Goal: Task Accomplishment & Management: Use online tool/utility

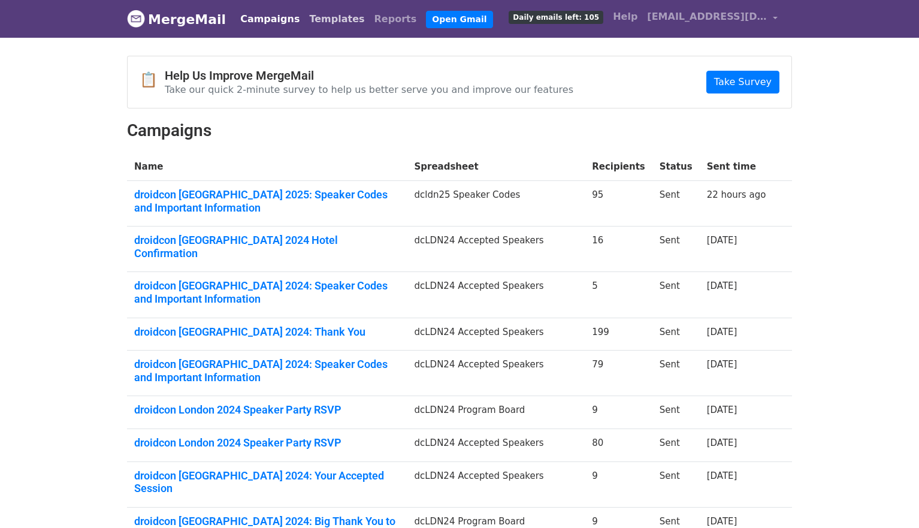
click at [329, 19] on link "Templates" at bounding box center [336, 19] width 65 height 24
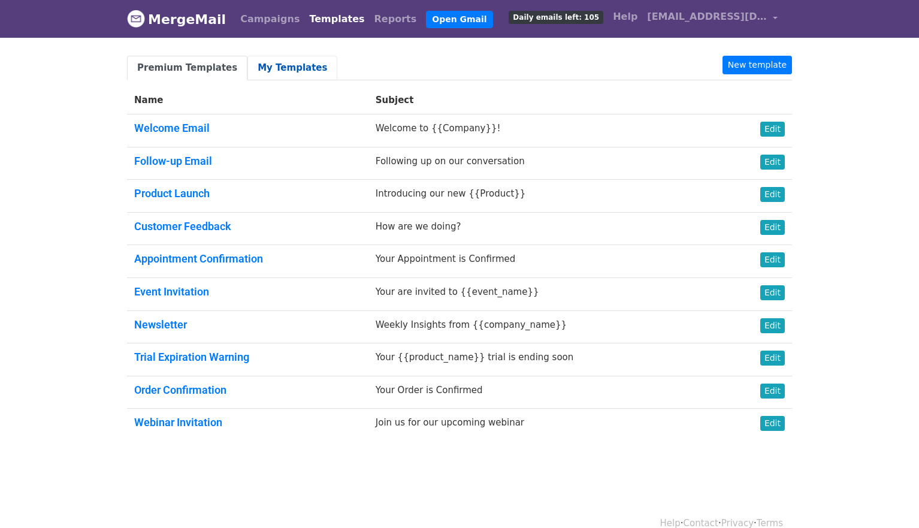
click at [272, 67] on link "My Templates" at bounding box center [292, 68] width 90 height 25
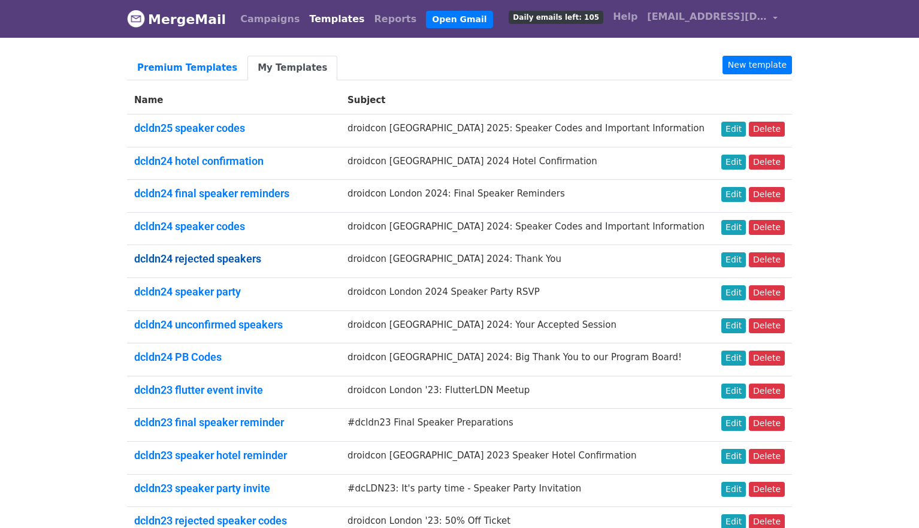
click at [237, 262] on link "dcldn24 rejected speakers" at bounding box center [197, 258] width 127 height 13
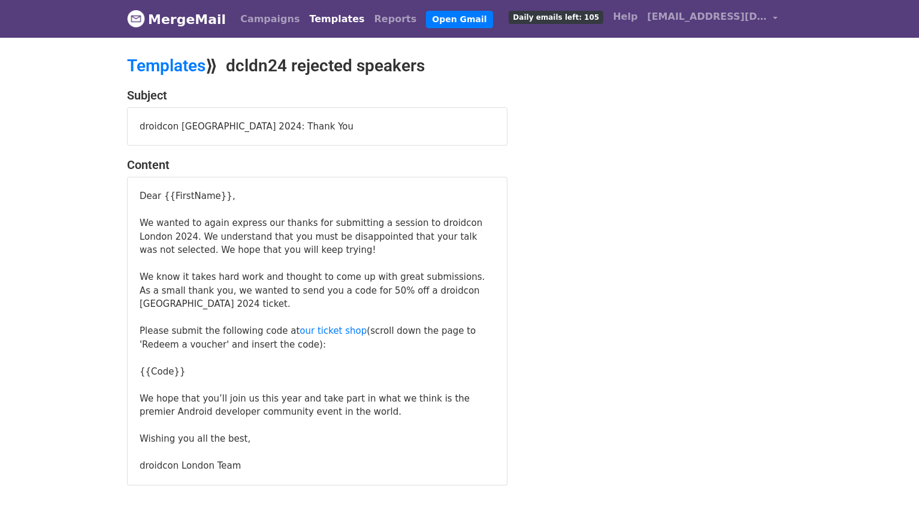
drag, startPoint x: 246, startPoint y: 470, endPoint x: 140, endPoint y: 195, distance: 294.6
click at [140, 195] on div "Dear {{FirstName}}, We wanted to again express our thanks for submitting a sess…" at bounding box center [317, 330] width 355 height 283
copy div "Dear {{FirstName}}, We wanted to again express our thanks for submitting a sess…"
click at [157, 200] on div "Dear {{FirstName}}," at bounding box center [317, 196] width 355 height 14
click at [305, 20] on link "Templates" at bounding box center [336, 19] width 65 height 24
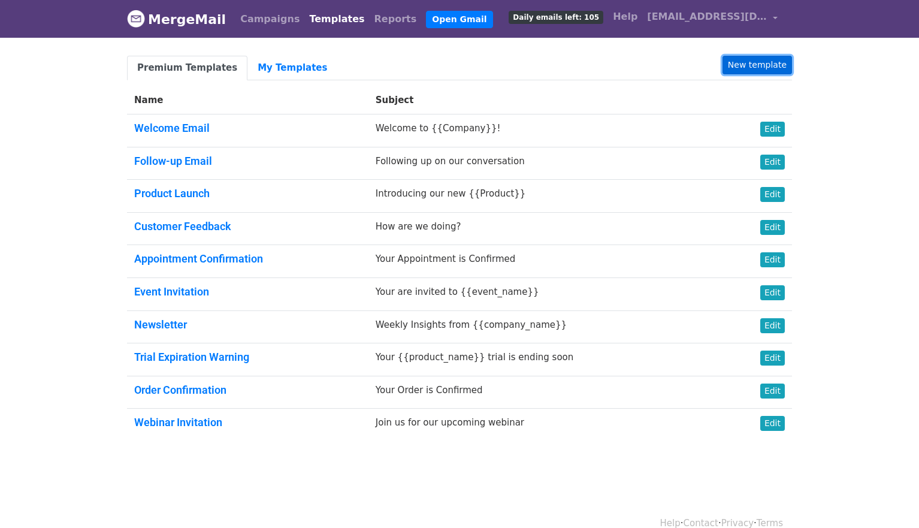
click at [771, 69] on link "New template" at bounding box center [756, 65] width 69 height 19
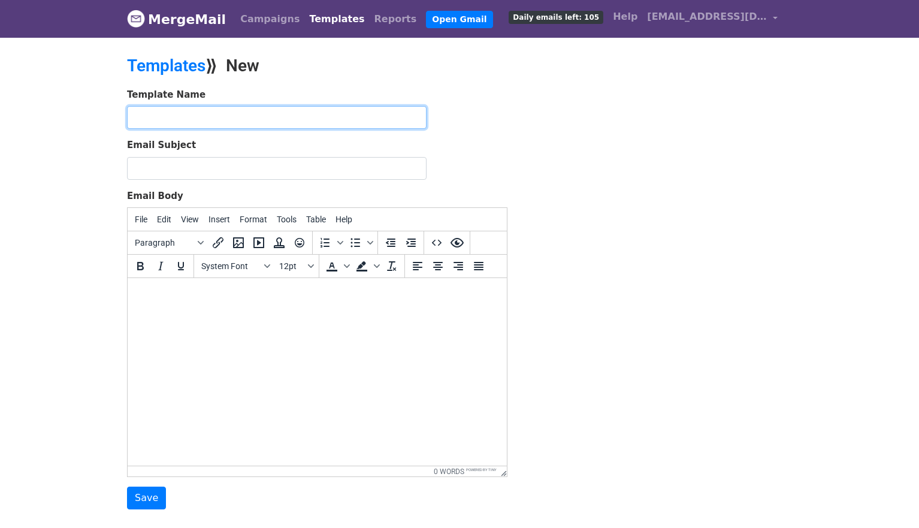
click at [209, 123] on input "text" at bounding box center [276, 117] width 299 height 23
type input "rejected speaker"
type input "dcldn25 rejected speakers"
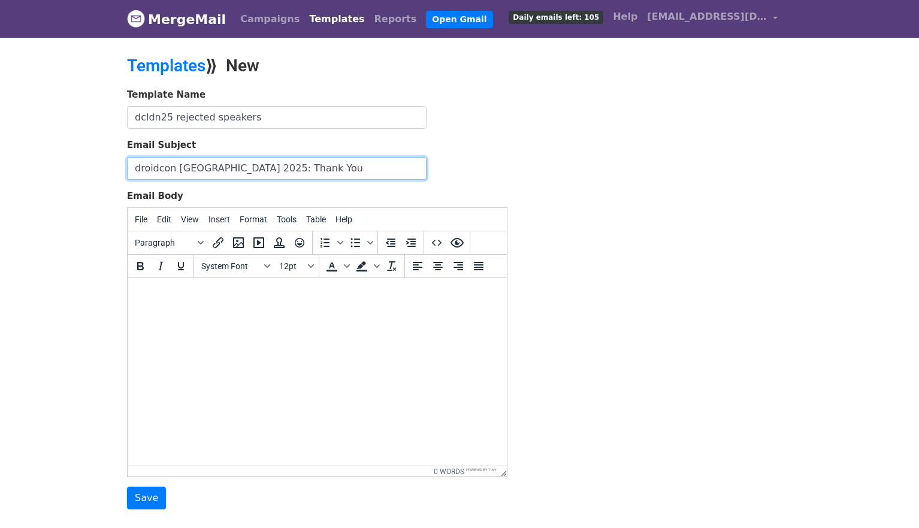
type input "droidcon London 2025: Thank You"
click at [157, 308] on html at bounding box center [317, 294] width 379 height 32
paste body "To enrich screen reader interactions, please activate Accessibility in Grammarl…"
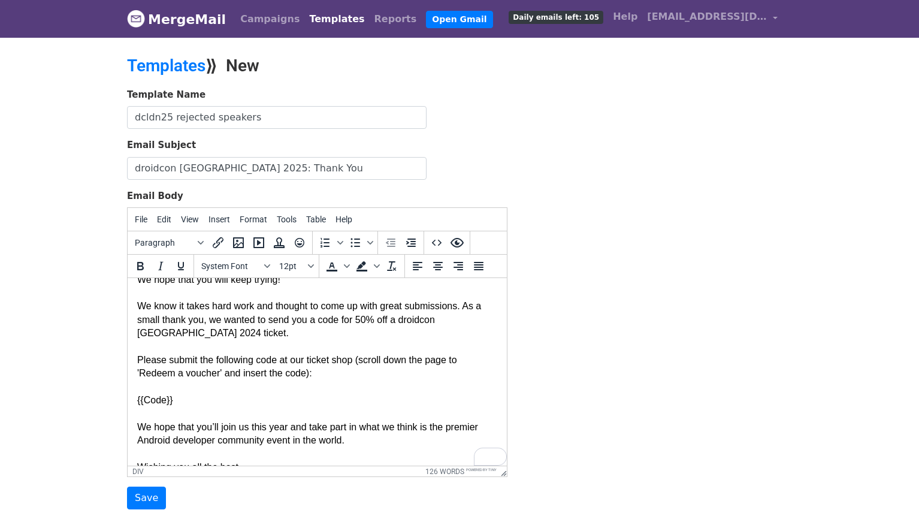
scroll to position [69, 0]
click at [145, 398] on div "{{Code}}" at bounding box center [317, 398] width 360 height 13
drag, startPoint x: 169, startPoint y: 398, endPoint x: 144, endPoint y: 398, distance: 25.8
click at [144, 398] on div "{{Code}}" at bounding box center [317, 398] width 360 height 13
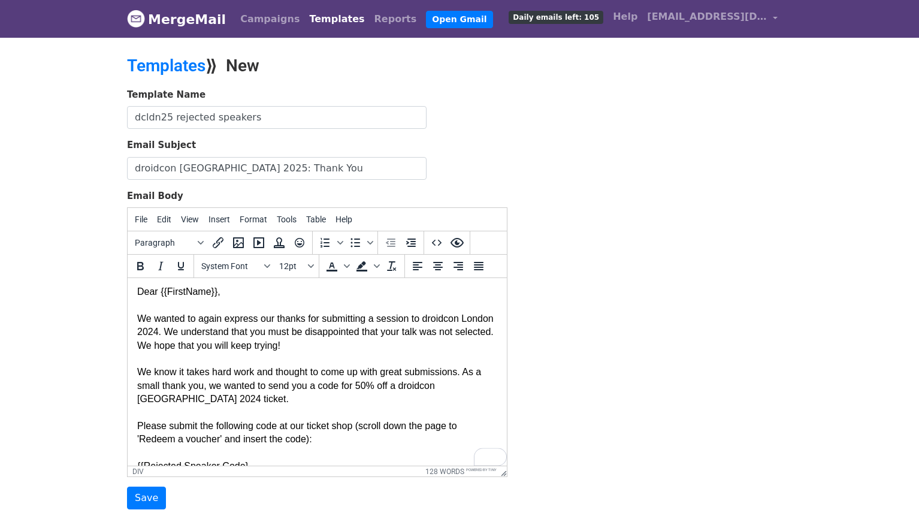
scroll to position [0, 0]
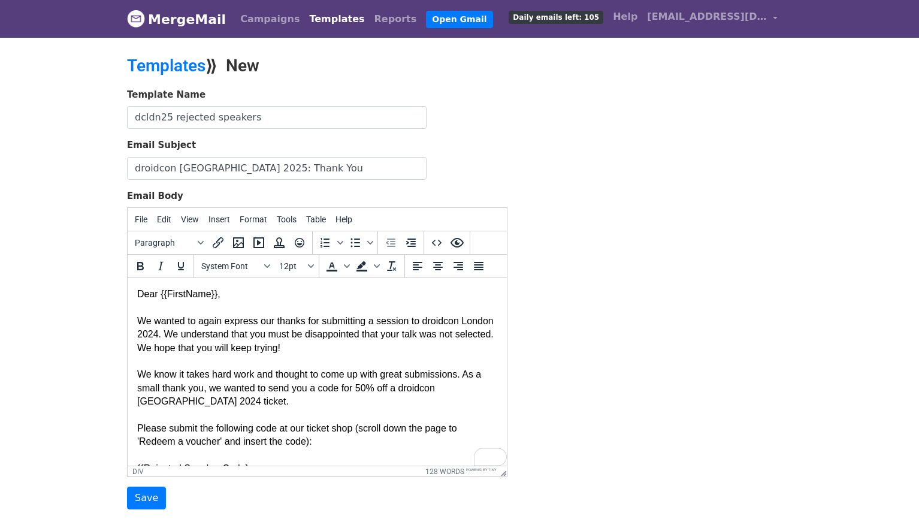
click at [193, 331] on div "We wanted to again express our thanks for submitting a session to droidcon Lond…" at bounding box center [317, 334] width 360 height 40
click at [159, 402] on div "We know it takes hard work and thought to come up with great submissions. As a …" at bounding box center [317, 388] width 360 height 40
click at [291, 350] on div "We wanted to again express our thanks for submitting a session to droidcon Lond…" at bounding box center [317, 334] width 360 height 40
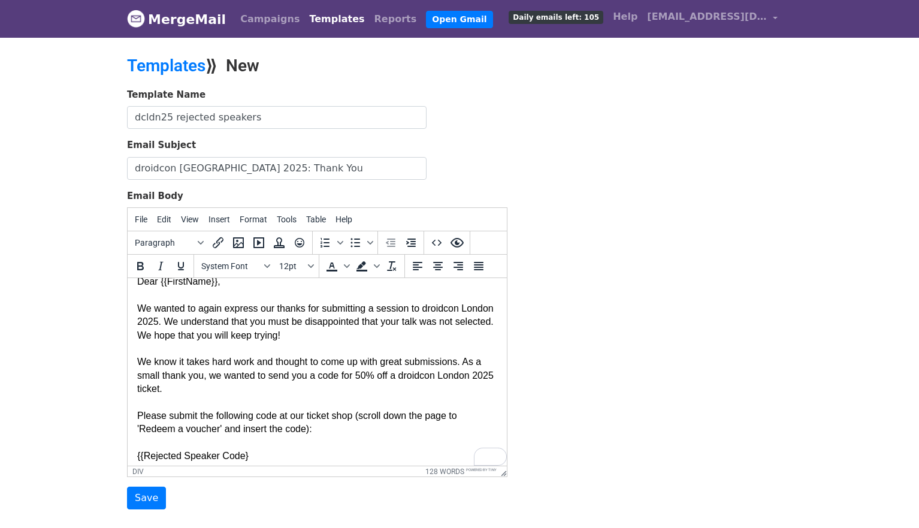
scroll to position [17, 0]
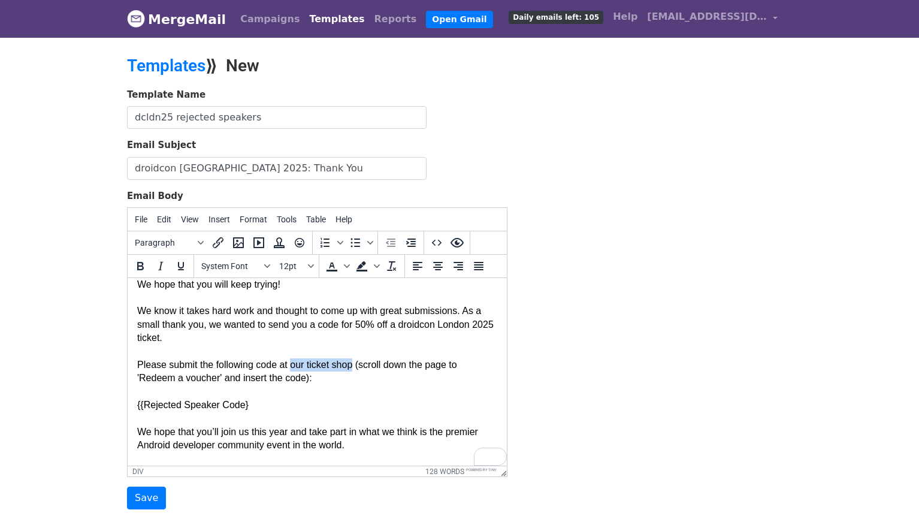
drag, startPoint x: 358, startPoint y: 364, endPoint x: 292, endPoint y: 361, distance: 65.3
click at [292, 361] on div "Please submit the following code at our ticket shop (scroll down the page to 'R…" at bounding box center [317, 371] width 360 height 27
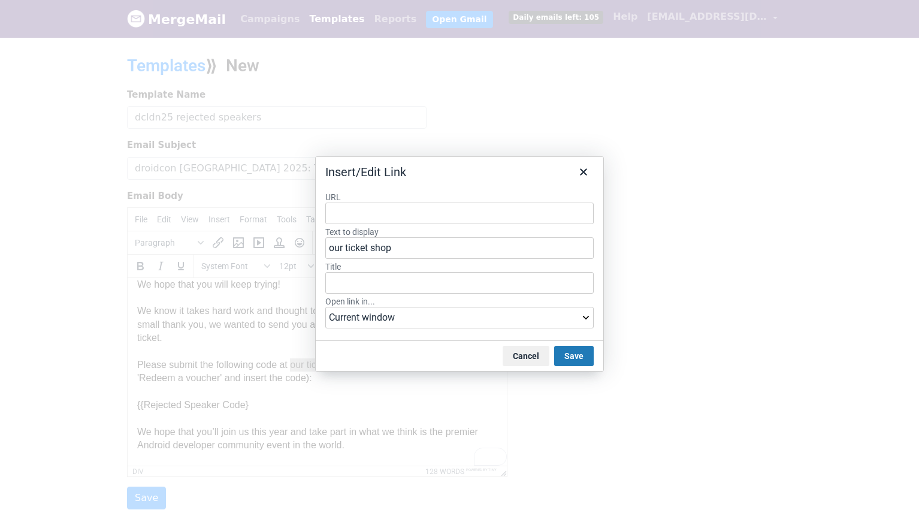
click at [392, 222] on input "URL" at bounding box center [459, 213] width 268 height 22
click at [387, 211] on input "URL" at bounding box center [459, 213] width 268 height 22
click at [356, 315] on select "Current window New window" at bounding box center [459, 318] width 268 height 22
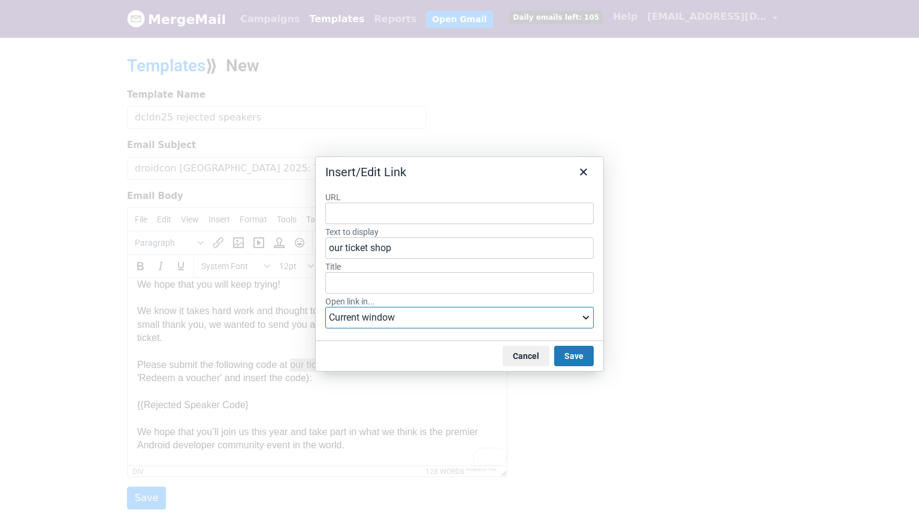
select select "_blank"
click at [325, 307] on select "Current window New window" at bounding box center [459, 318] width 268 height 22
click at [359, 216] on input "URL" at bounding box center [459, 213] width 268 height 22
paste input "https://london.droidcon.com/tickets"
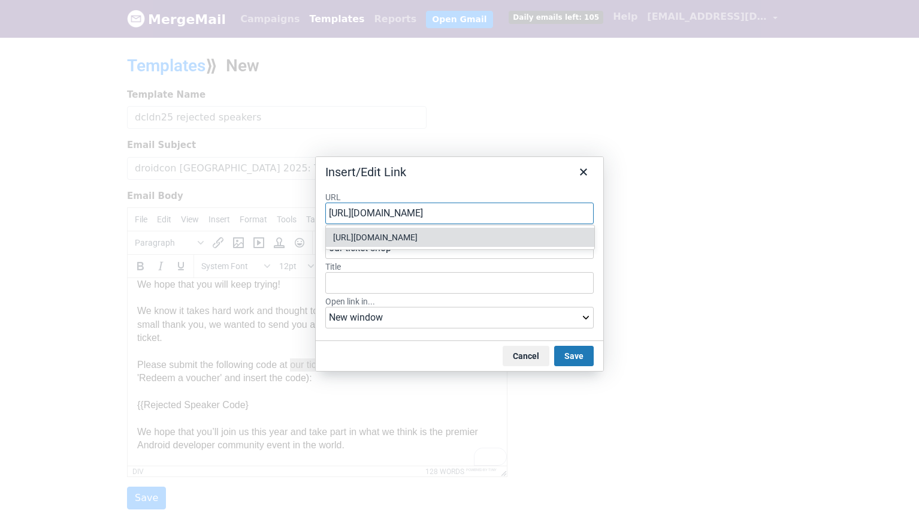
click at [506, 208] on input "https://london.droidcon.com/tickets" at bounding box center [459, 213] width 268 height 22
type input "https://london.droidcon.com/tickets"
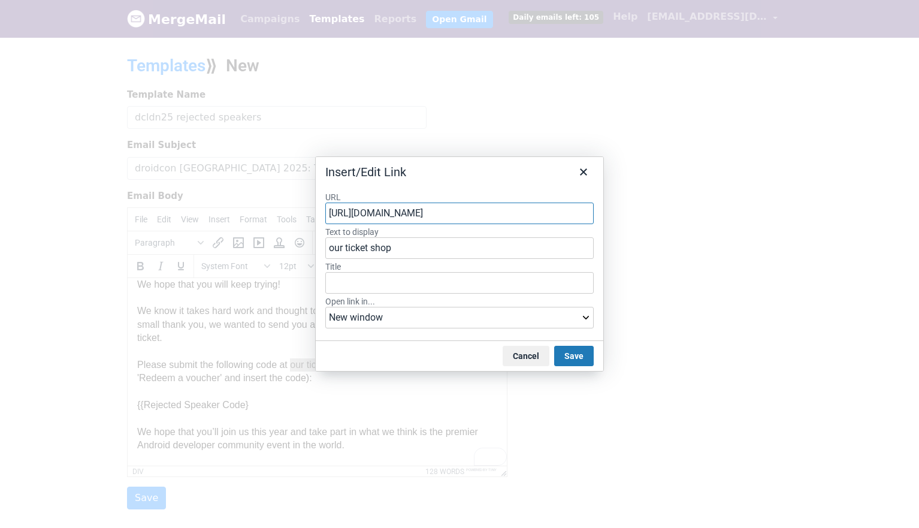
click at [499, 192] on label "URL" at bounding box center [459, 197] width 268 height 11
click at [499, 202] on input "https://london.droidcon.com/tickets" at bounding box center [459, 213] width 268 height 22
click at [573, 366] on div "Cancel Save" at bounding box center [459, 355] width 287 height 31
click at [571, 355] on button "Save" at bounding box center [574, 356] width 40 height 20
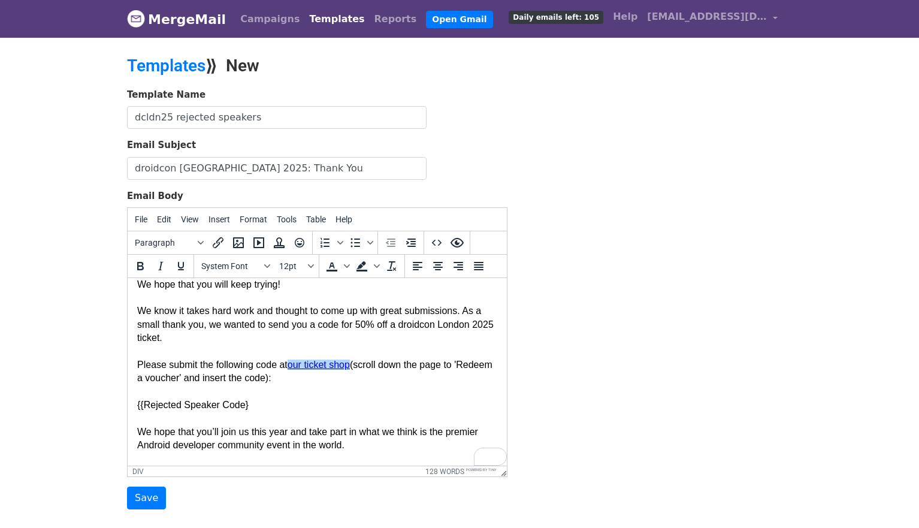
click at [359, 330] on div "We know it takes hard work and thought to come up with great submissions. As a …" at bounding box center [317, 324] width 360 height 40
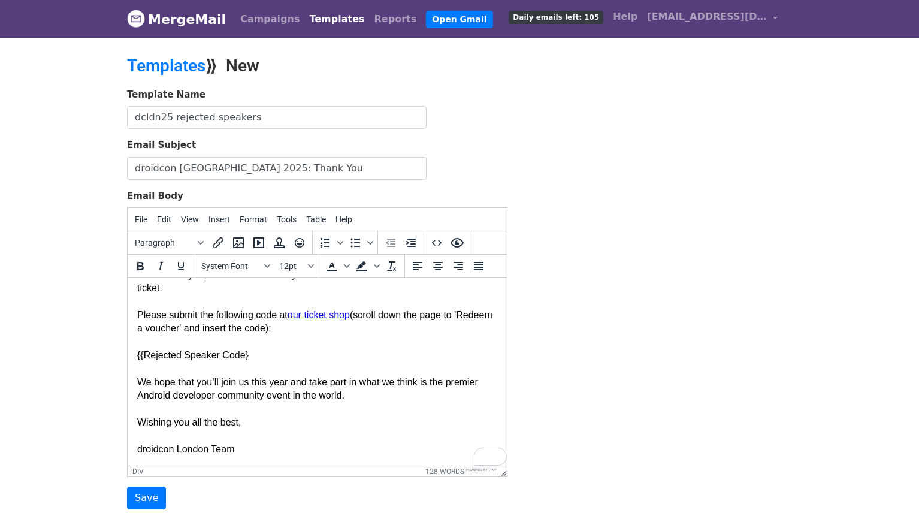
click at [262, 353] on div "{{Rejected Speaker Code}" at bounding box center [317, 355] width 360 height 13
click at [224, 380] on div "We hope that you’ll join us this year and take part in what we think is the pre…" at bounding box center [317, 388] width 360 height 27
drag, startPoint x: 434, startPoint y: 383, endPoint x: 361, endPoint y: 381, distance: 72.5
click at [361, 381] on div "We hope that you’ll join us this year and take part in what we think is the pre…" at bounding box center [317, 388] width 360 height 27
click at [317, 402] on div "To enrich screen reader interactions, please activate Accessibility in Grammarl…" at bounding box center [317, 408] width 360 height 13
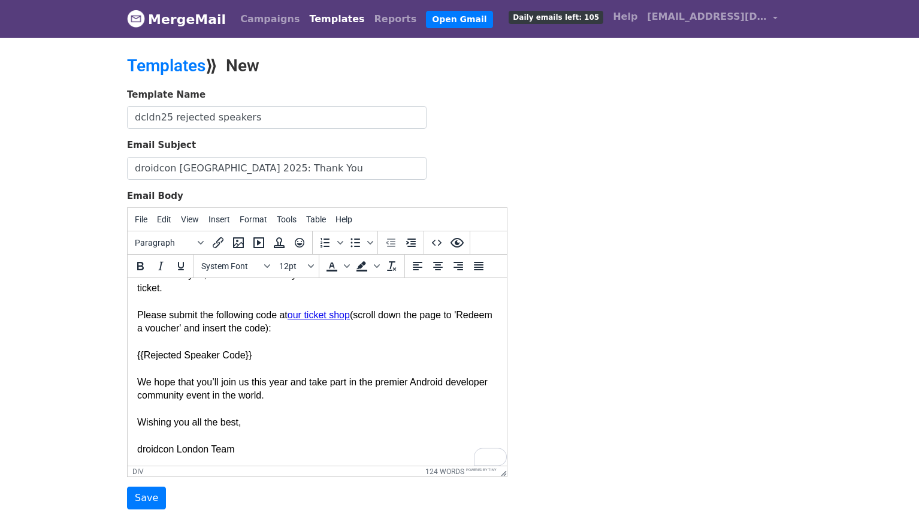
click at [304, 391] on div "We hope that you’ll join us this year and take part in the premier Android deve…" at bounding box center [317, 388] width 360 height 27
drag, startPoint x: 353, startPoint y: 391, endPoint x: 364, endPoint y: 385, distance: 12.3
click at [364, 385] on div "We hope that you’ll join us this year and take part in the premier Android deve…" at bounding box center [317, 388] width 360 height 27
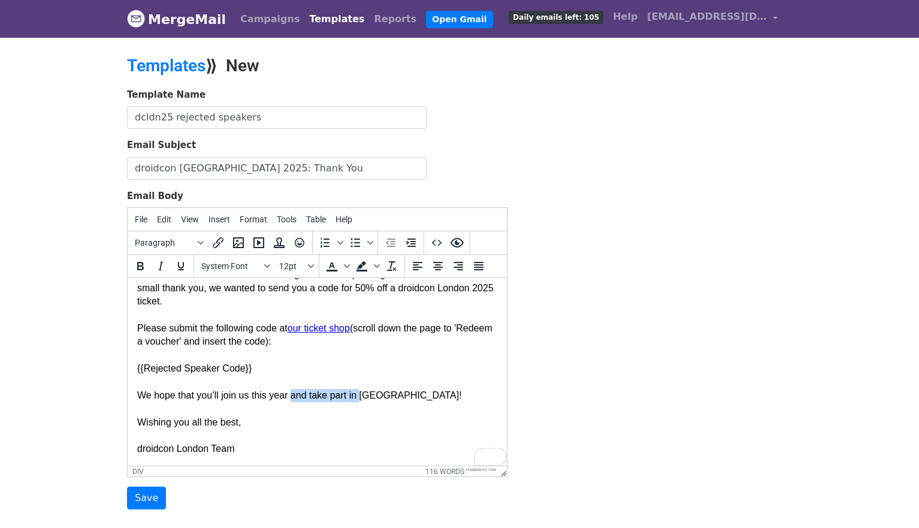
drag, startPoint x: 363, startPoint y: 395, endPoint x: 295, endPoint y: 396, distance: 68.3
click at [295, 396] on div "We hope that you’ll join us this year and take part in London!" at bounding box center [317, 395] width 360 height 13
click at [314, 421] on div "Wishing you all the best," at bounding box center [317, 422] width 360 height 13
click at [261, 443] on div "droidcon London Team" at bounding box center [317, 448] width 360 height 13
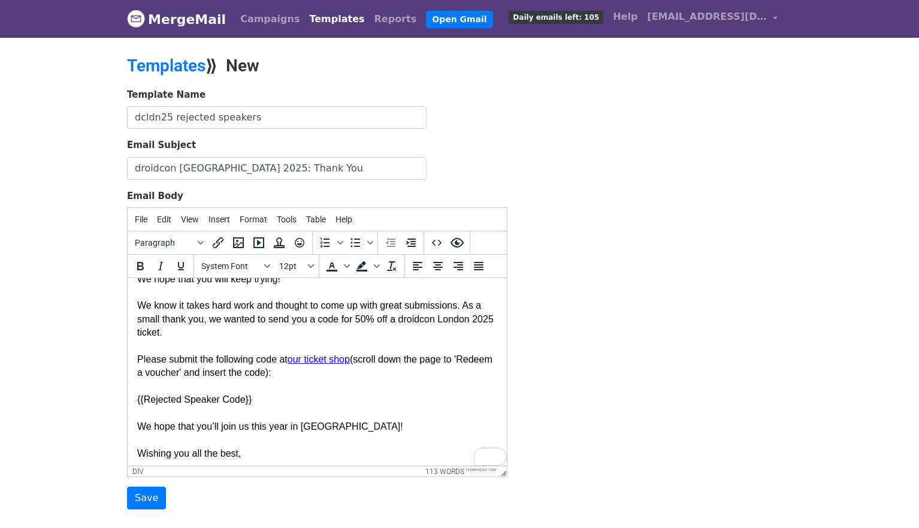
scroll to position [80, 0]
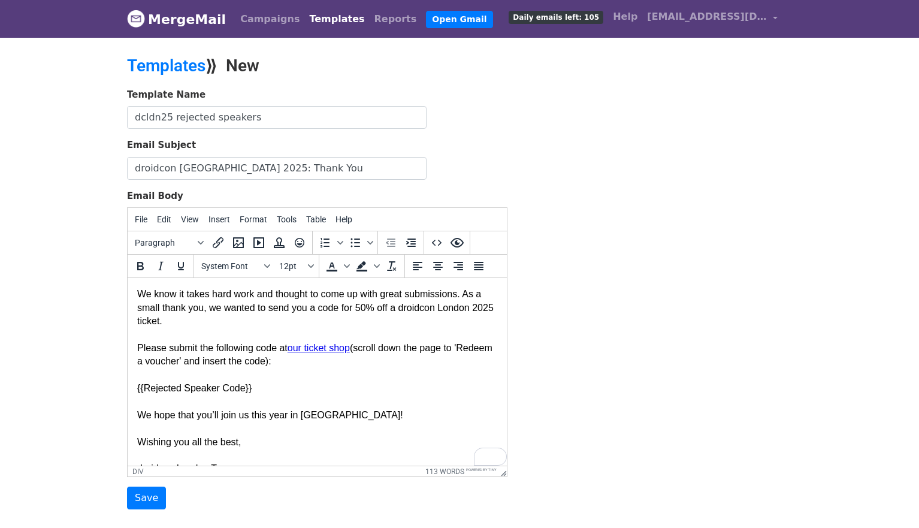
click at [335, 397] on div "To enrich screen reader interactions, please activate Accessibility in Grammarl…" at bounding box center [317, 401] width 360 height 13
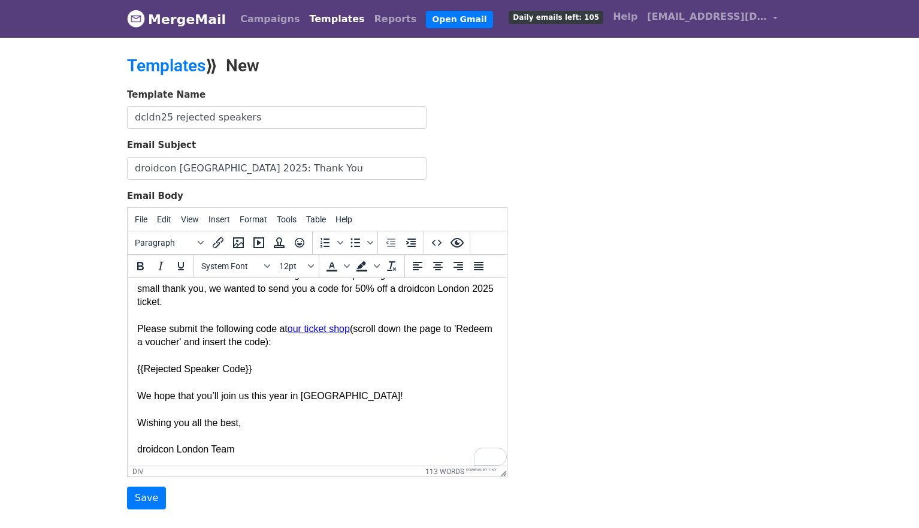
scroll to position [100, 0]
drag, startPoint x: 272, startPoint y: 374, endPoint x: 129, endPoint y: 373, distance: 143.1
click at [129, 373] on html "Dear {{FirstName}}, We wanted to again express our thanks for submitting a sess…" at bounding box center [317, 321] width 379 height 287
click at [214, 417] on div "Wishing you all the best," at bounding box center [317, 422] width 360 height 13
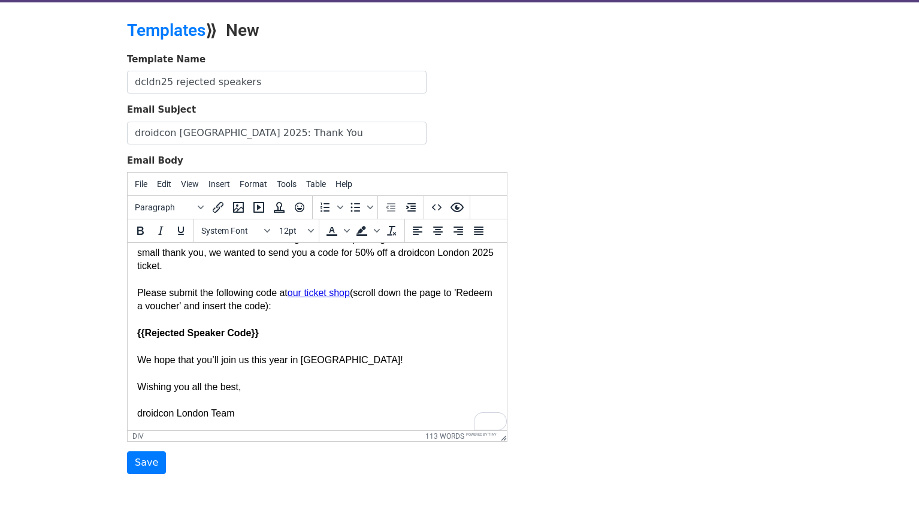
scroll to position [36, 0]
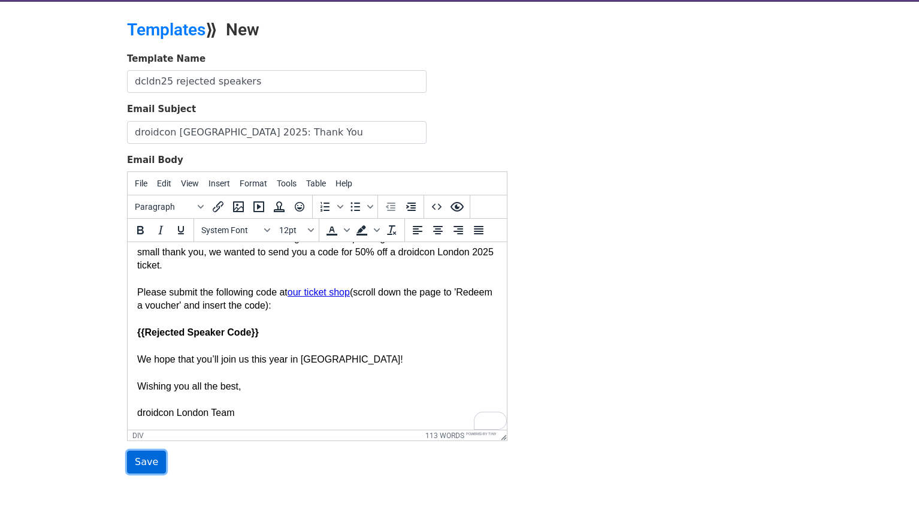
click at [153, 458] on input "Save" at bounding box center [146, 461] width 39 height 23
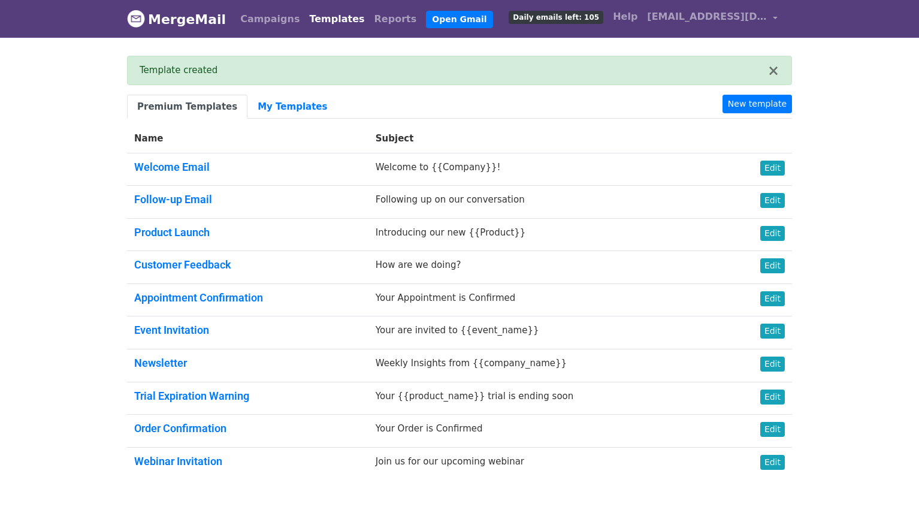
click at [192, 28] on link "MergeMail" at bounding box center [176, 19] width 99 height 25
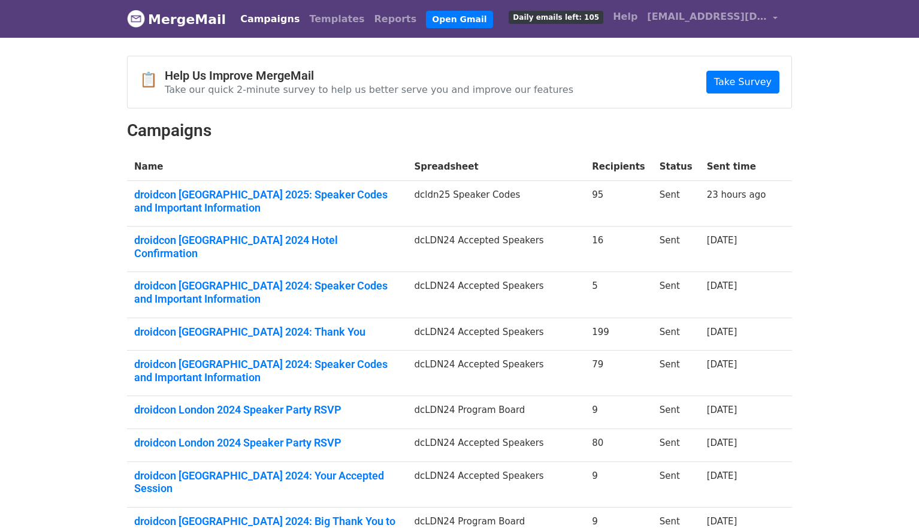
click at [870, 281] on body "MergeMail Campaigns Templates Reports Open Gmail Daily emails left: 105 Help [E…" at bounding box center [459, 337] width 919 height 674
click at [816, 281] on body "MergeMail Campaigns Templates Reports Open Gmail Daily emails left: 105 Help [E…" at bounding box center [459, 337] width 919 height 674
click at [743, 18] on span "[EMAIL_ADDRESS][DOMAIN_NAME]" at bounding box center [707, 17] width 120 height 14
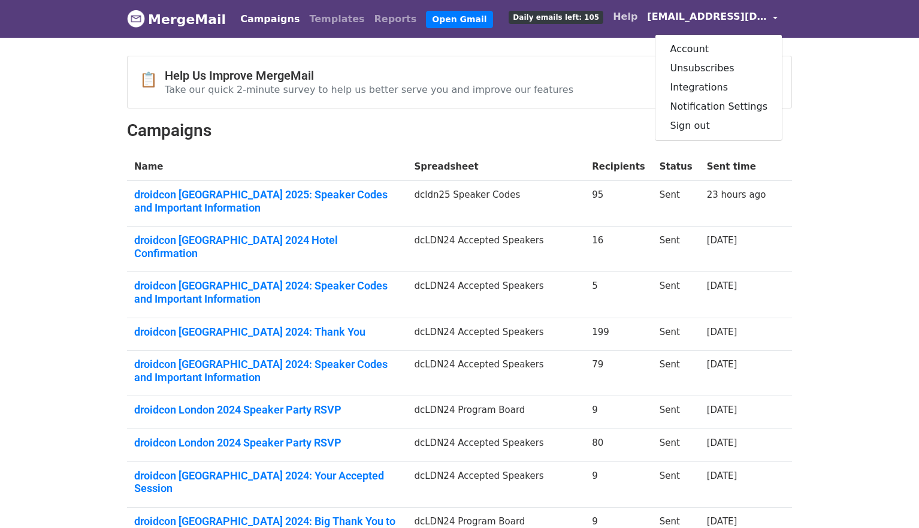
click at [630, 20] on link "Help" at bounding box center [625, 17] width 34 height 24
